Goal: Task Accomplishment & Management: Manage account settings

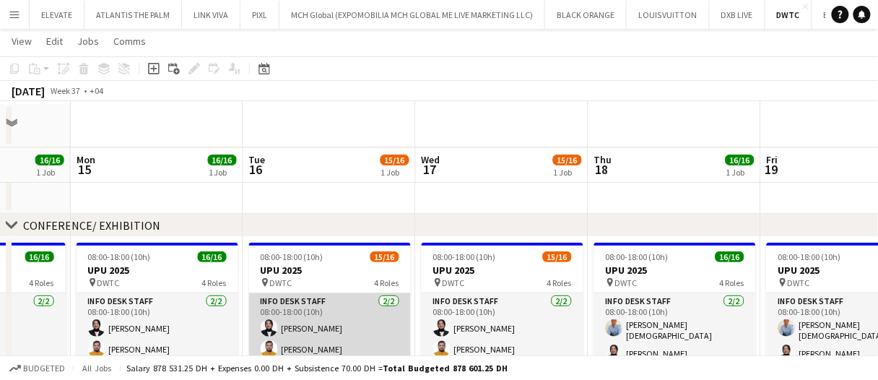
scroll to position [193, 0]
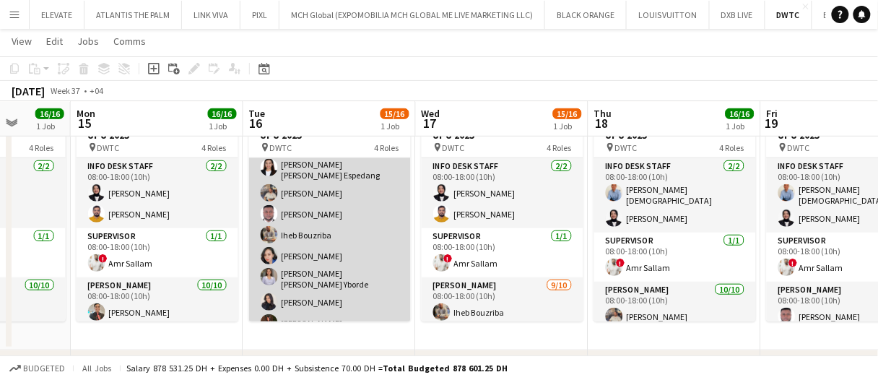
click at [354, 246] on app-card-role "Usher 9/10 08:00-18:00 (10h) Maria liza Espedang Muhammad Fayaz Jevas Nangsi Ih…" at bounding box center [330, 256] width 162 height 246
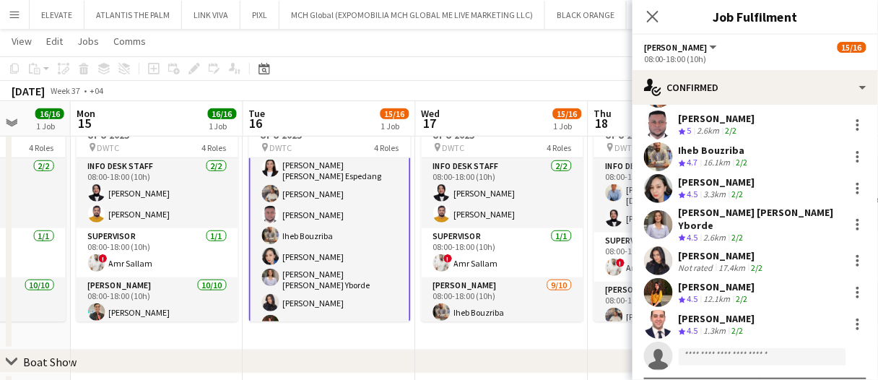
scroll to position [122, 0]
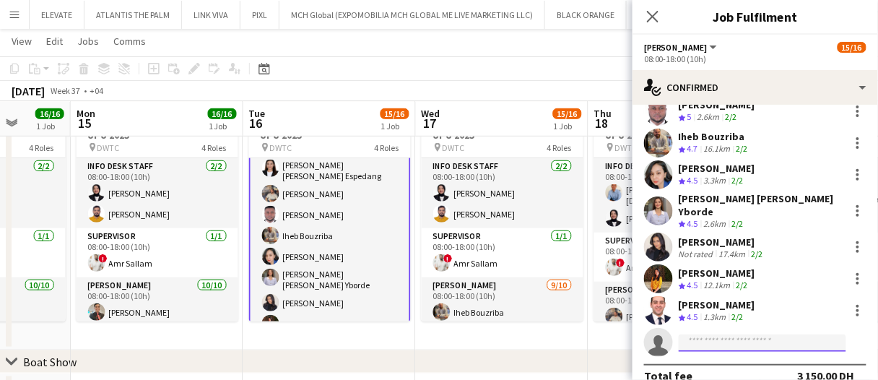
click at [715, 334] on input at bounding box center [761, 342] width 167 height 17
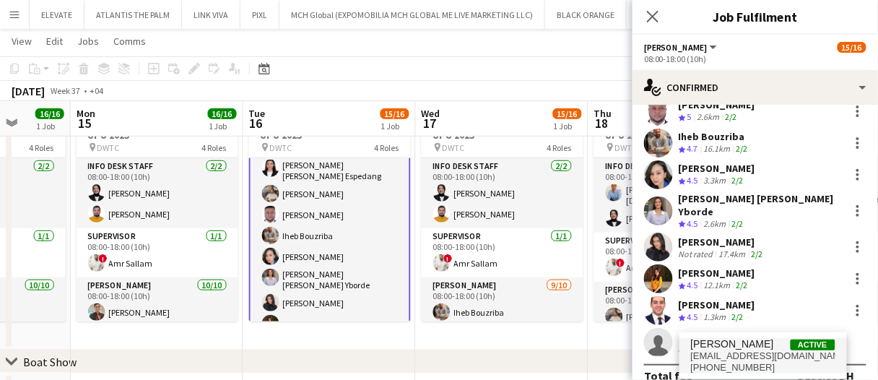
type input "******"
click at [715, 346] on span "Albert Arroyo" at bounding box center [732, 344] width 83 height 12
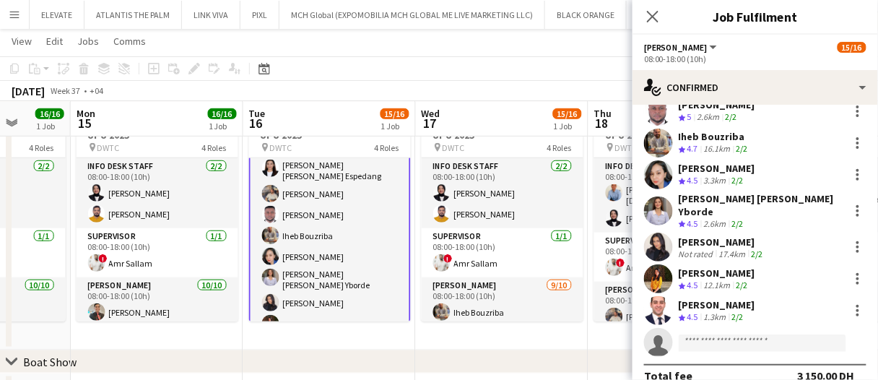
scroll to position [292, 0]
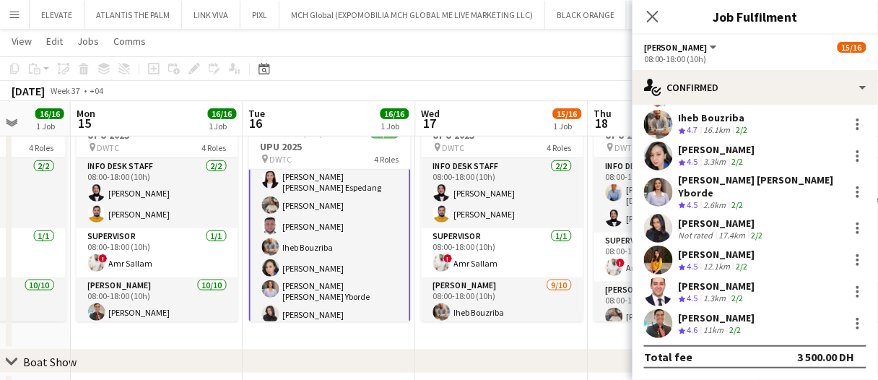
scroll to position [122, 0]
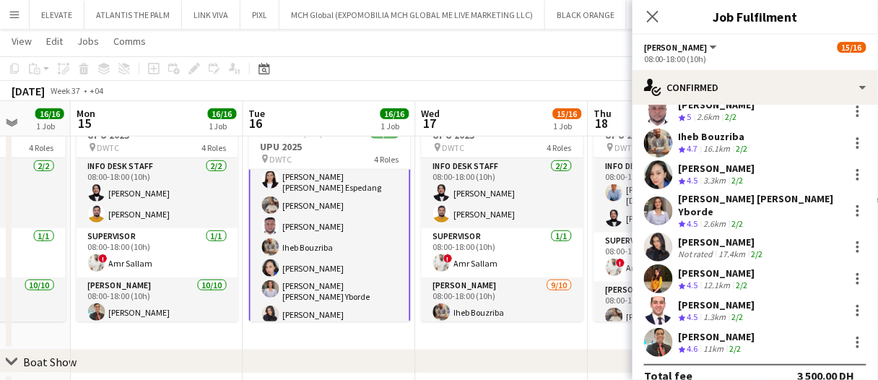
click at [520, 107] on app-board-header-date "Wed 17 15/16 1 Job" at bounding box center [502, 119] width 173 height 35
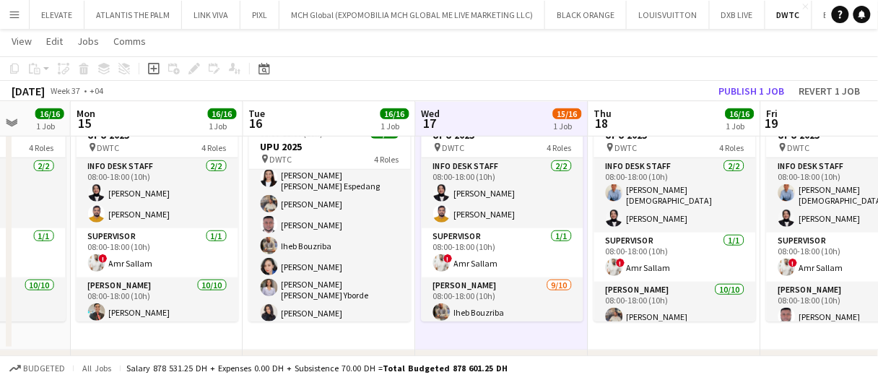
scroll to position [144, 0]
click at [720, 89] on button "Publish 1 job" at bounding box center [751, 91] width 77 height 19
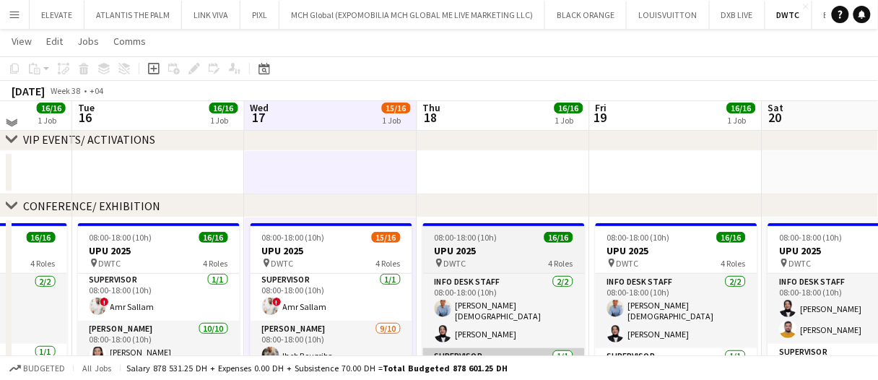
scroll to position [217, 0]
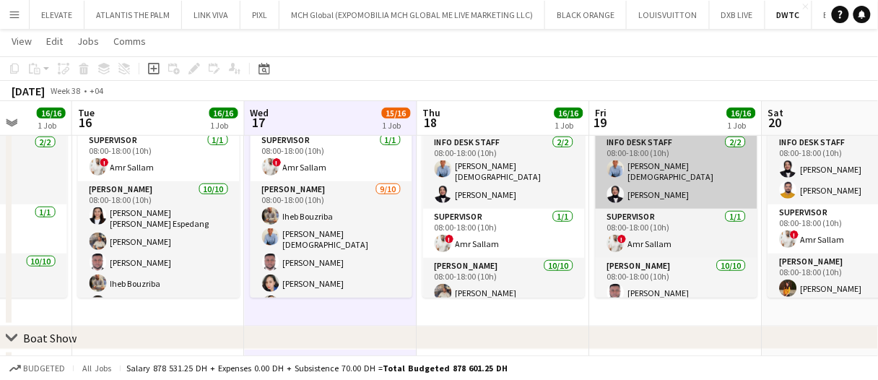
drag, startPoint x: 354, startPoint y: 247, endPoint x: 604, endPoint y: 202, distance: 254.4
click at [354, 246] on app-card-role "Usher 9/10 08:00-18:00 (10h) Iheb Bouzriba Lloyd Christian Gonzalo Jevas Nangsi…" at bounding box center [331, 304] width 162 height 246
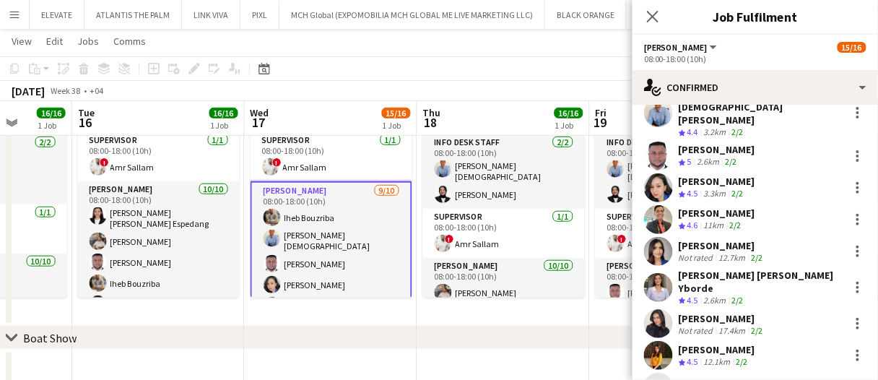
scroll to position [122, 0]
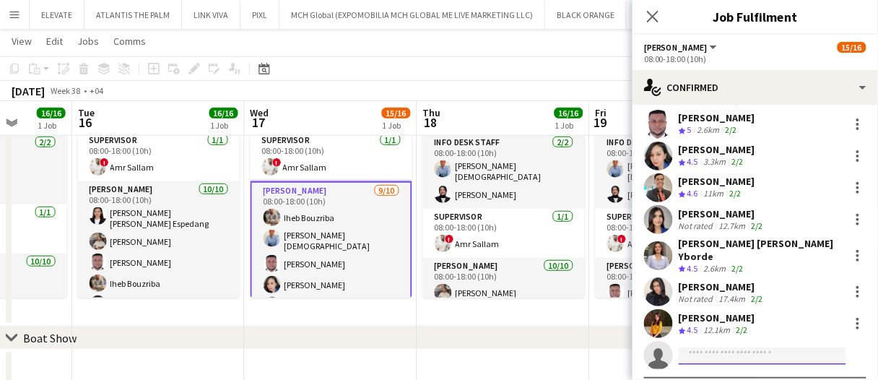
click at [759, 347] on input at bounding box center [761, 355] width 167 height 17
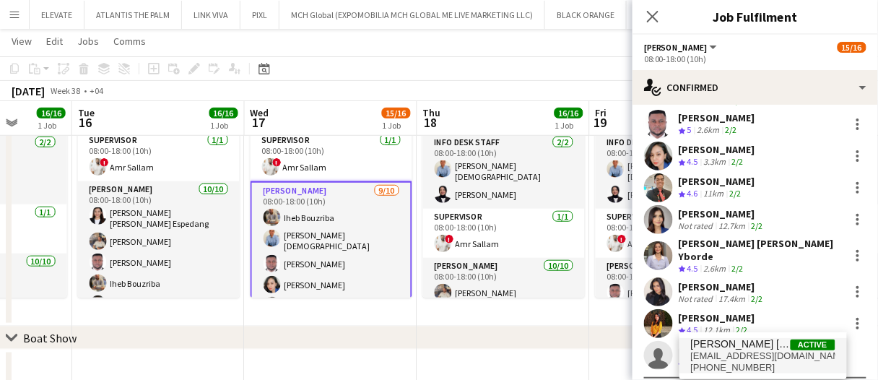
type input "********"
click at [756, 359] on span "marializa.miles@gmail.com" at bounding box center [763, 356] width 144 height 12
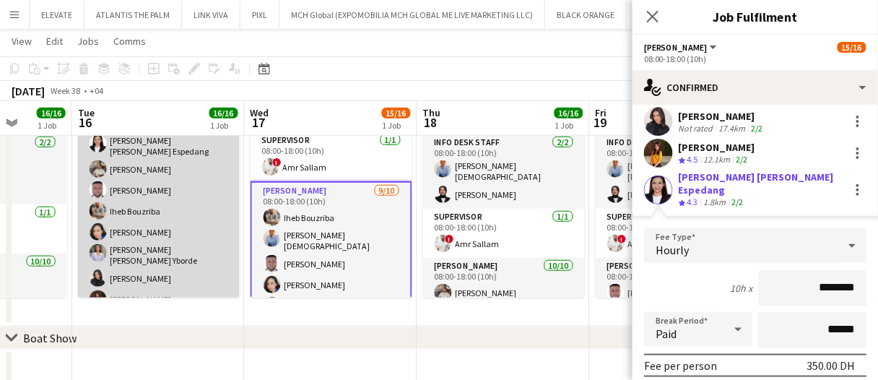
scroll to position [72, 0]
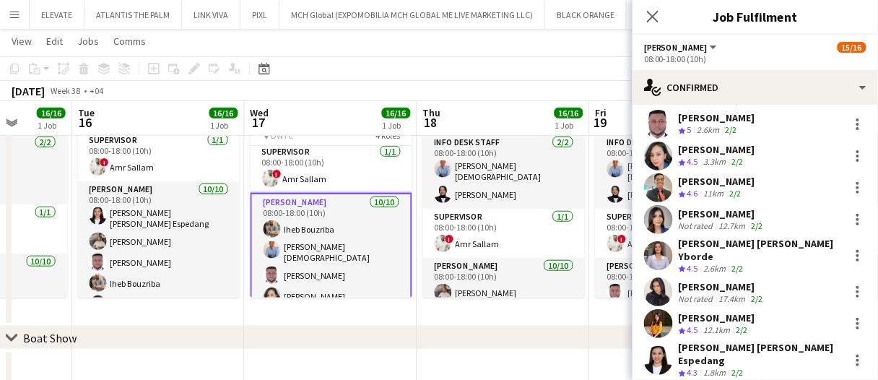
click at [347, 312] on app-date-cell "Updated 08:00-18:00 (10h) 16/16 UPU 2025 pin DWTC 4 Roles Info desk staff 2/2 0…" at bounding box center [331, 202] width 173 height 248
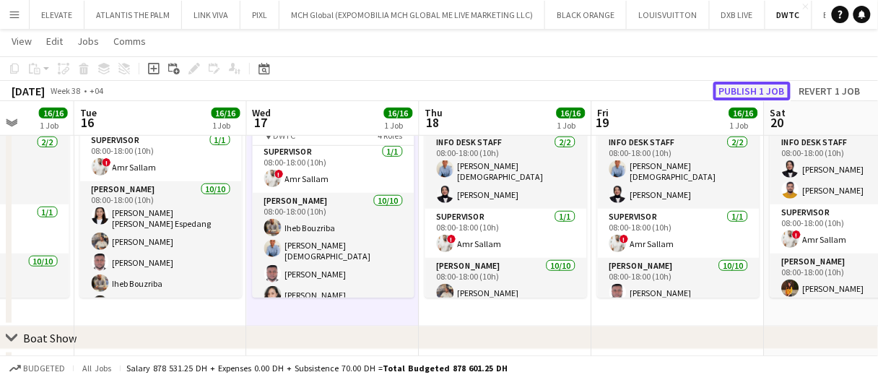
drag, startPoint x: 748, startPoint y: 90, endPoint x: 617, endPoint y: 45, distance: 138.8
click at [748, 89] on button "Publish 1 job" at bounding box center [751, 91] width 77 height 19
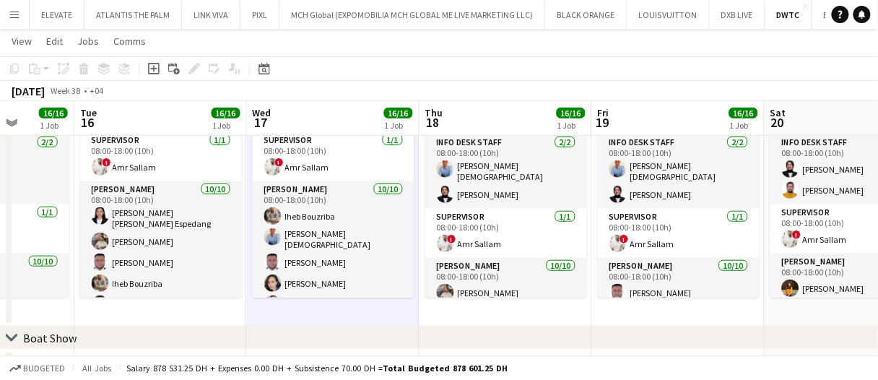
scroll to position [0, 0]
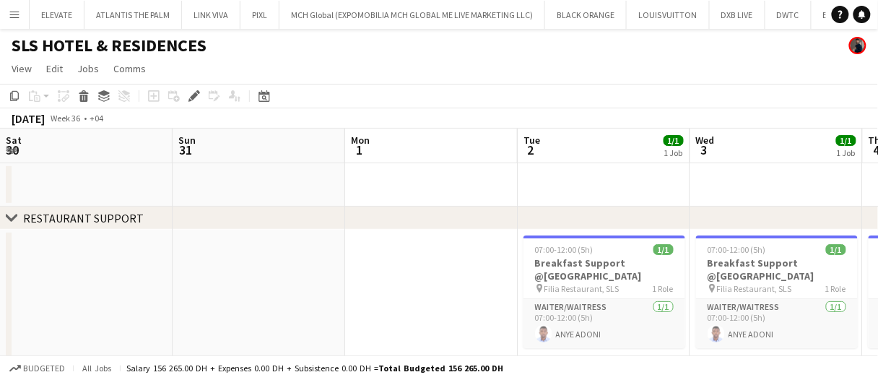
scroll to position [0, 388]
